Goal: Task Accomplishment & Management: Use online tool/utility

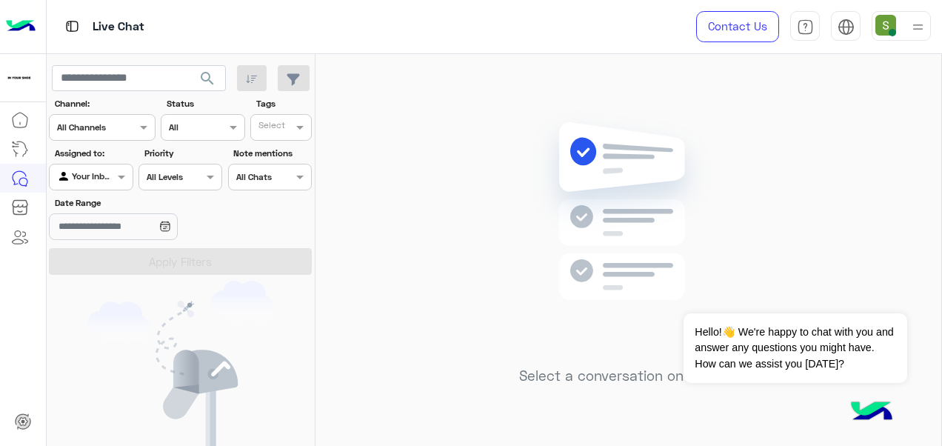
click at [475, 342] on div "Select a conversation on the left" at bounding box center [628, 253] width 626 height 398
click at [22, 179] on icon at bounding box center [20, 179] width 18 height 18
click at [168, 222] on input "Date Range" at bounding box center [113, 226] width 128 height 27
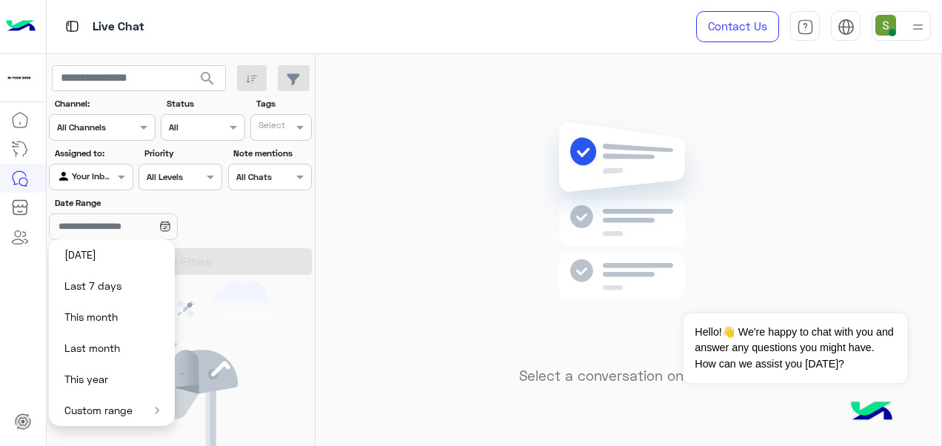
click at [271, 293] on img at bounding box center [180, 389] width 187 height 216
click at [549, 270] on img at bounding box center [628, 233] width 214 height 246
click at [778, 115] on div "Select a conversation on the left" at bounding box center [628, 253] width 626 height 398
click at [304, 320] on div "You don’t have any active conversations" at bounding box center [181, 416] width 269 height 270
click at [382, 302] on div "Select a conversation on the left" at bounding box center [628, 253] width 626 height 398
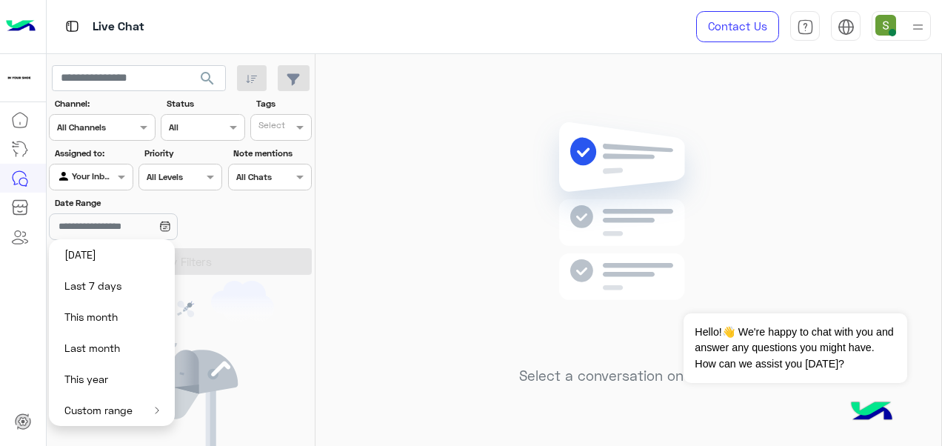
click at [255, 333] on img at bounding box center [180, 389] width 187 height 216
click at [370, 302] on div "Select a conversation on the left" at bounding box center [628, 253] width 626 height 398
click at [102, 229] on input "Date Range" at bounding box center [113, 226] width 128 height 27
